Goal: Task Accomplishment & Management: Use online tool/utility

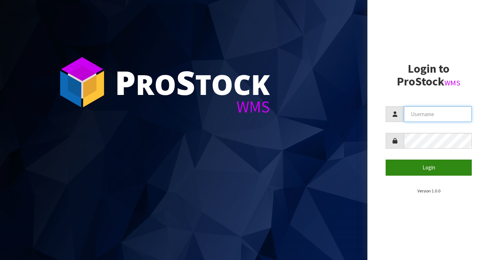
type input "[EMAIL_ADDRESS][DOMAIN_NAME]"
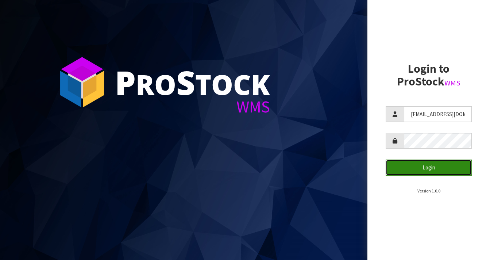
click at [439, 169] on button "Login" at bounding box center [429, 167] width 86 height 16
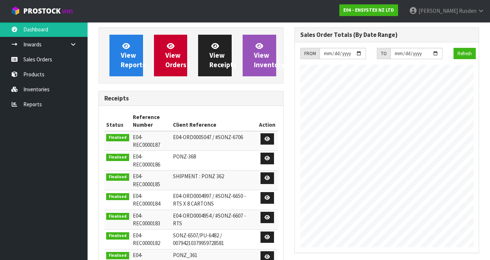
scroll to position [459, 196]
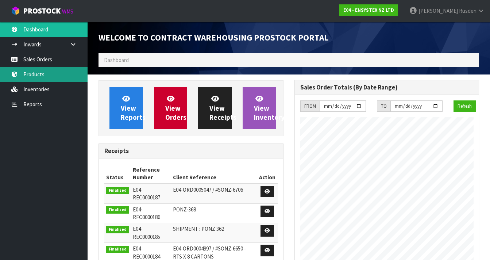
click at [47, 72] on link "Products" at bounding box center [44, 74] width 88 height 15
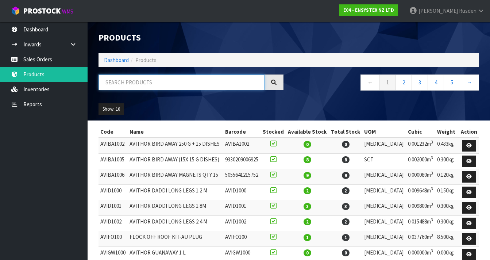
click at [119, 84] on input "text" at bounding box center [182, 82] width 166 height 16
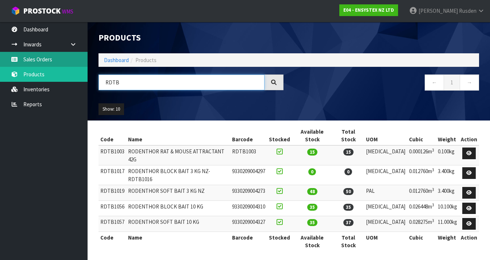
type input "RDTB"
click at [33, 59] on link "Sales Orders" at bounding box center [44, 59] width 88 height 15
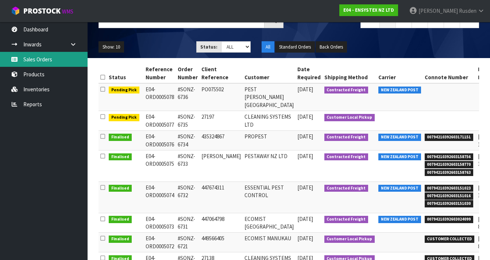
scroll to position [0, 25]
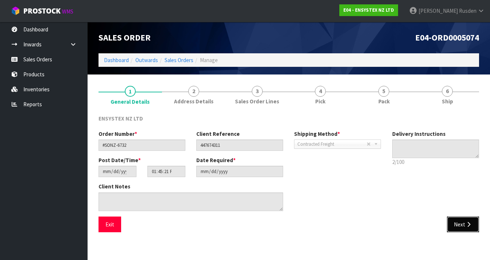
click at [459, 223] on button "Next" at bounding box center [463, 224] width 32 height 16
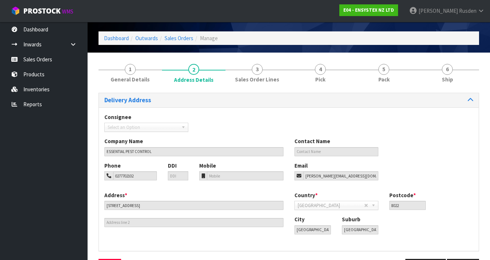
scroll to position [47, 0]
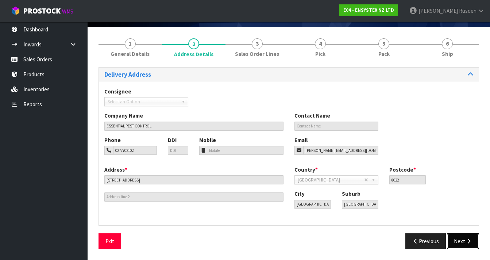
click at [462, 240] on button "Next" at bounding box center [463, 241] width 32 height 16
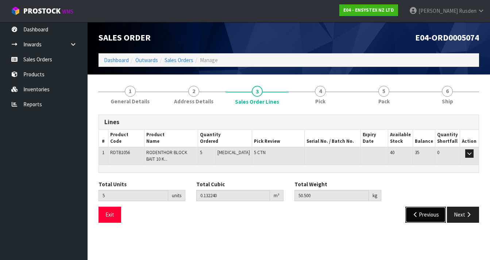
click at [419, 215] on button "Previous" at bounding box center [425, 215] width 41 height 16
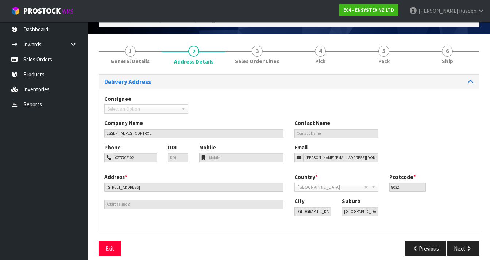
scroll to position [43, 0]
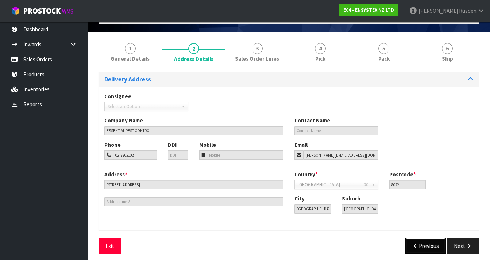
click at [419, 243] on button "Previous" at bounding box center [425, 246] width 41 height 16
